Goal: Task Accomplishment & Management: Complete application form

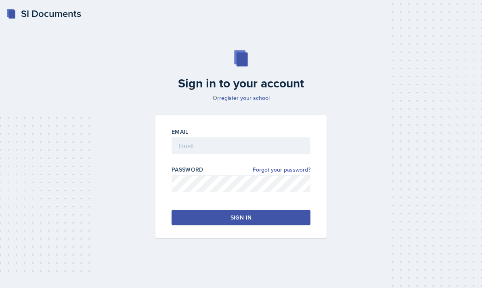
click at [269, 155] on input "email" at bounding box center [240, 146] width 139 height 17
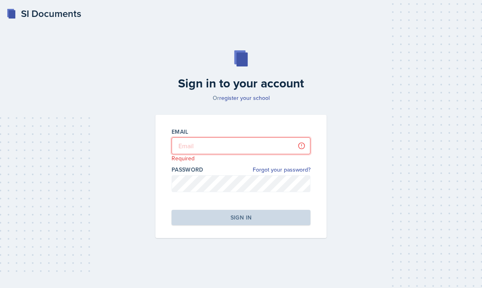
type input "[EMAIL_ADDRESS][DOMAIN_NAME]"
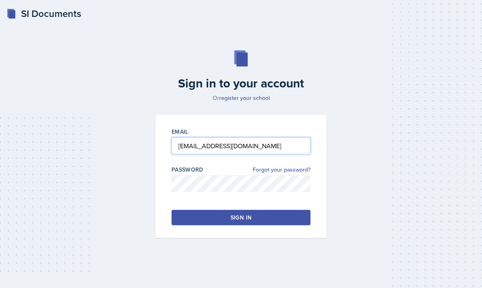
click at [275, 226] on button "Sign in" at bounding box center [240, 217] width 139 height 15
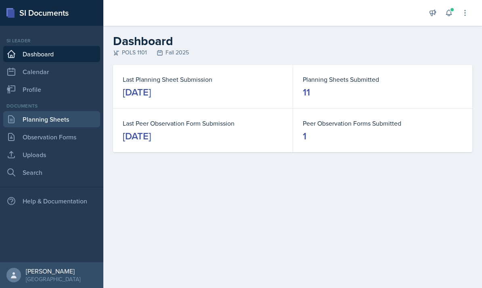
click at [74, 120] on link "Planning Sheets" at bounding box center [51, 119] width 97 height 16
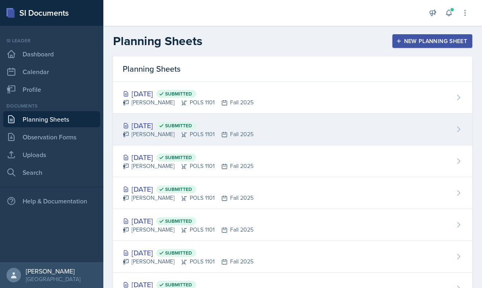
click at [335, 123] on div "[DATE] Submitted Malk Almimar POLS 1101 Fall 2025" at bounding box center [292, 130] width 359 height 32
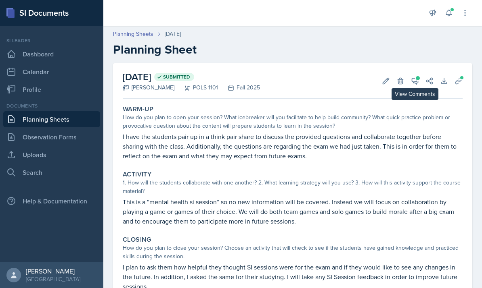
click at [410, 80] on button "View Comments" at bounding box center [414, 81] width 15 height 15
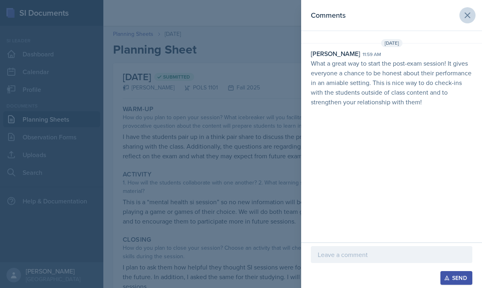
click at [472, 12] on button at bounding box center [467, 15] width 16 height 16
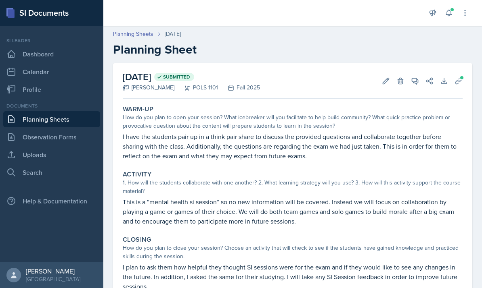
click at [46, 118] on link "Planning Sheets" at bounding box center [51, 119] width 97 height 16
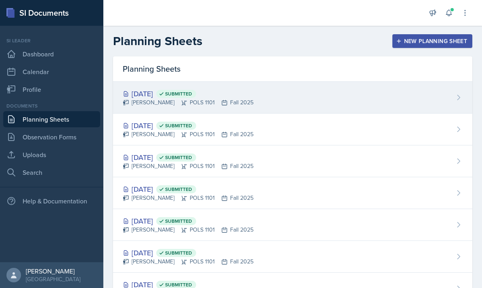
click at [318, 99] on div "[DATE] Submitted Malk Almimar POLS 1101 Fall 2025" at bounding box center [292, 98] width 359 height 32
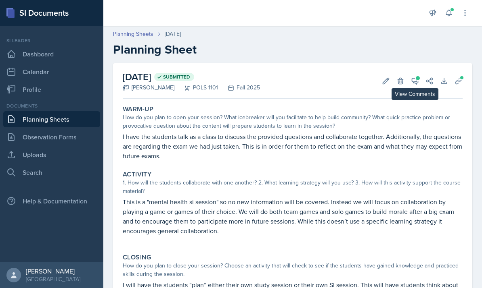
click at [413, 78] on icon at bounding box center [415, 81] width 6 height 6
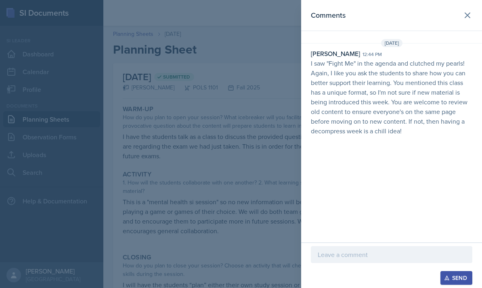
click at [285, 119] on div at bounding box center [241, 144] width 482 height 288
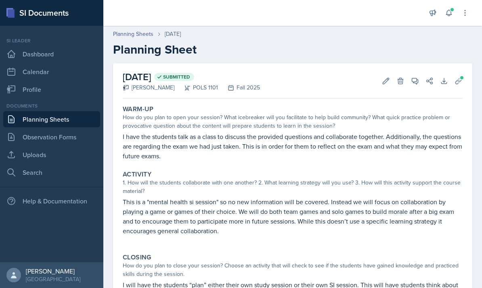
click at [67, 119] on link "Planning Sheets" at bounding box center [51, 119] width 97 height 16
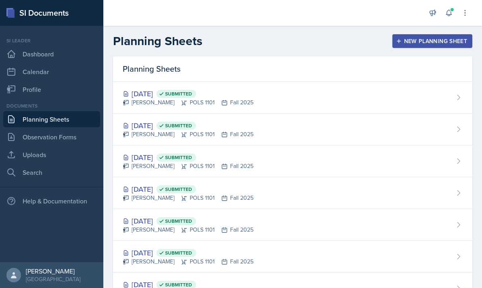
click at [463, 43] on div "New Planning Sheet" at bounding box center [431, 41] width 69 height 6
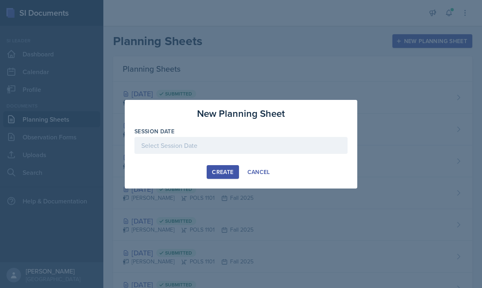
click at [169, 150] on div at bounding box center [240, 145] width 213 height 17
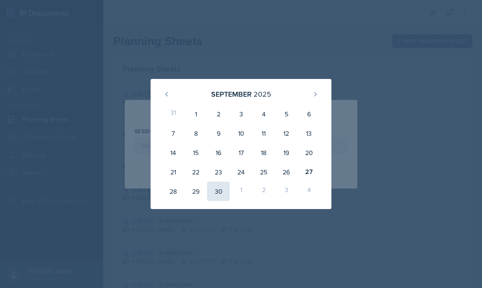
click at [221, 192] on div "30" at bounding box center [218, 191] width 23 height 19
type input "[DATE]"
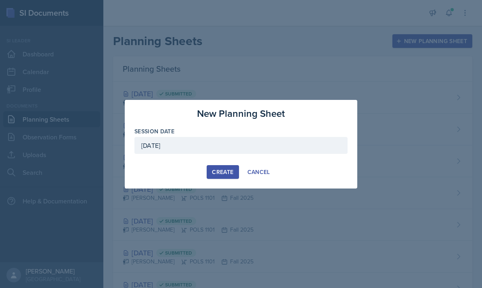
click at [223, 171] on div "Create" at bounding box center [222, 172] width 21 height 6
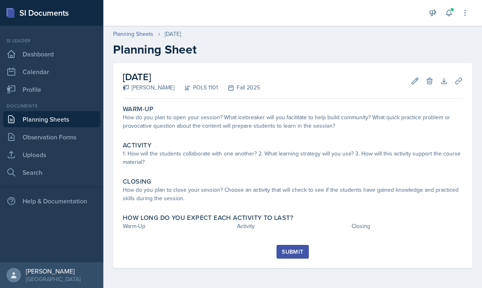
click at [68, 121] on link "Planning Sheets" at bounding box center [51, 119] width 97 height 16
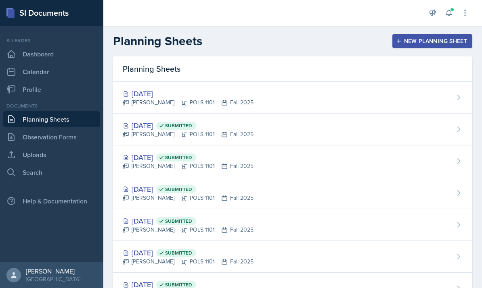
click at [449, 40] on div "New Planning Sheet" at bounding box center [431, 41] width 69 height 6
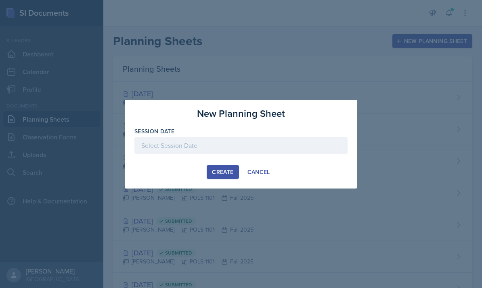
click at [248, 146] on div at bounding box center [240, 145] width 213 height 17
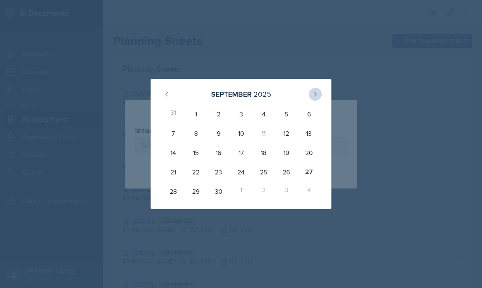
click at [320, 97] on button at bounding box center [315, 94] width 13 height 13
click at [261, 117] on div "2" at bounding box center [263, 113] width 23 height 19
type input "[DATE]"
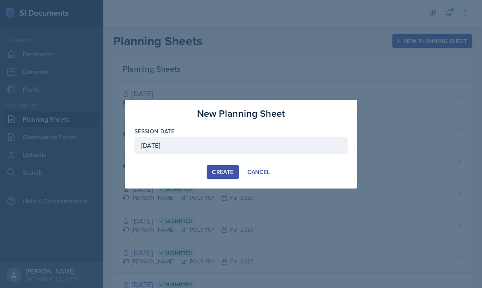
click at [230, 175] on div "Create" at bounding box center [222, 172] width 21 height 6
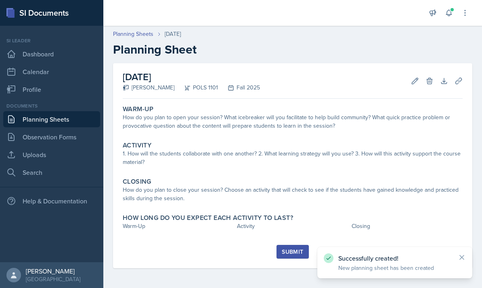
click at [464, 261] on icon at bounding box center [461, 258] width 8 height 8
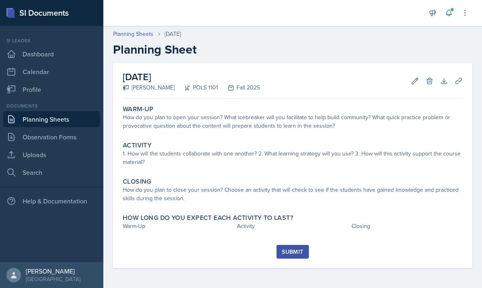
click at [212, 288] on main "Planning Sheets [DATE] Planning Sheet [DATE] Malk Almimar POLS 1101 Fall 2025 E…" at bounding box center [292, 157] width 378 height 263
